Goal: Navigation & Orientation: Find specific page/section

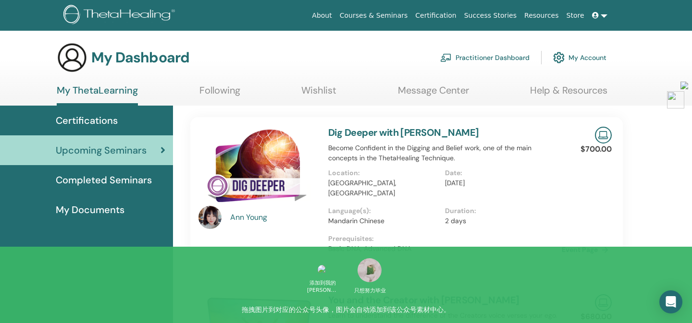
click at [226, 93] on link "Following" at bounding box center [219, 94] width 41 height 19
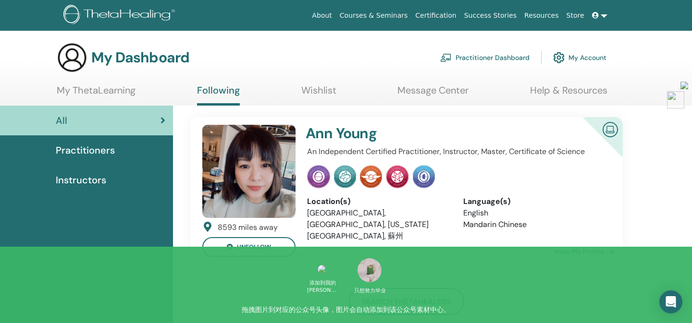
click at [331, 100] on link "Wishlist" at bounding box center [318, 94] width 35 height 19
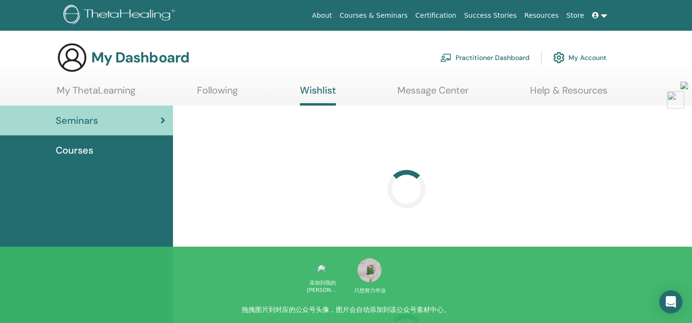
click at [78, 95] on link "My ThetaLearning" at bounding box center [96, 94] width 79 height 19
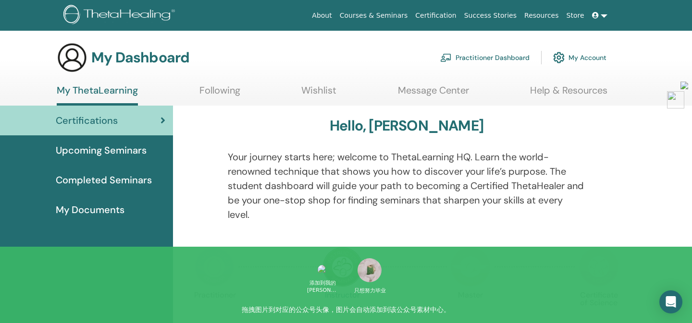
click at [98, 181] on span "Completed Seminars" at bounding box center [104, 180] width 96 height 14
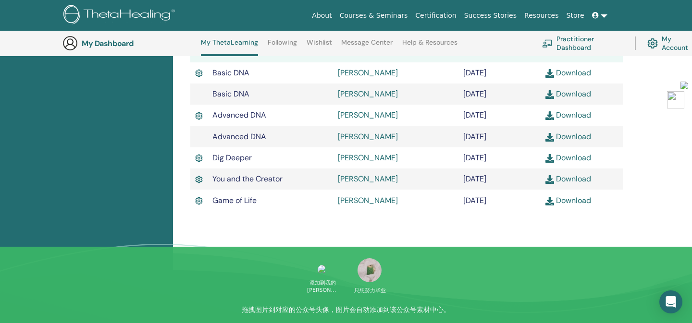
scroll to position [314, 0]
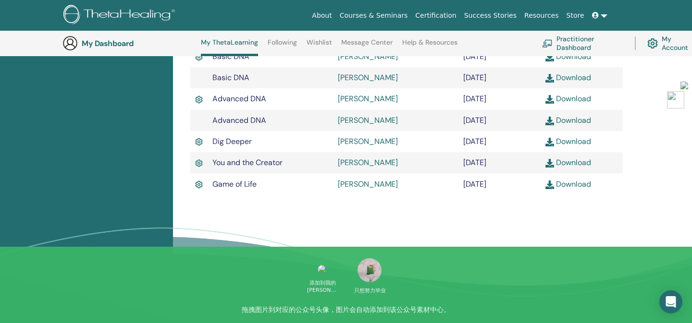
click at [344, 166] on link "JING LI" at bounding box center [368, 163] width 60 height 10
